Goal: Task Accomplishment & Management: Manage account settings

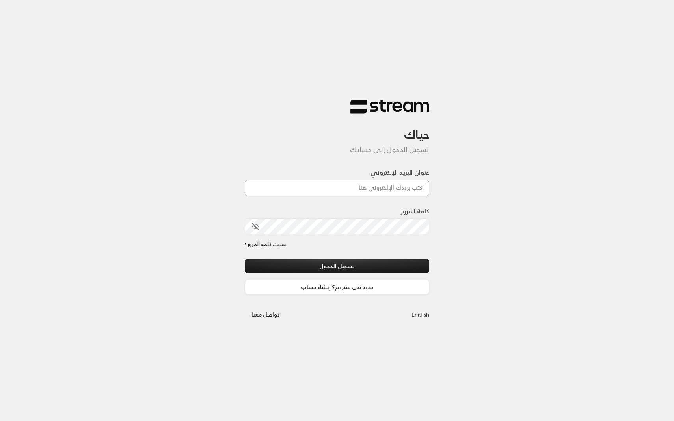
type input "[EMAIL_ADDRESS][DOMAIN_NAME]"
click at [301, 271] on button "تسجيل الدخول" at bounding box center [337, 266] width 184 height 15
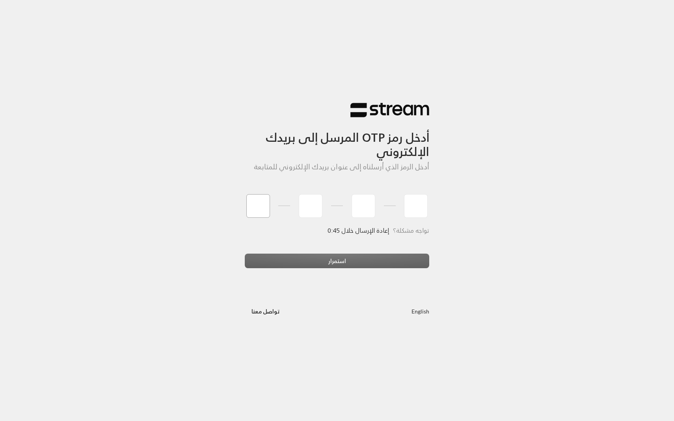
type input "8"
type input "9"
type input "5"
type input "1"
